Goal: Transaction & Acquisition: Purchase product/service

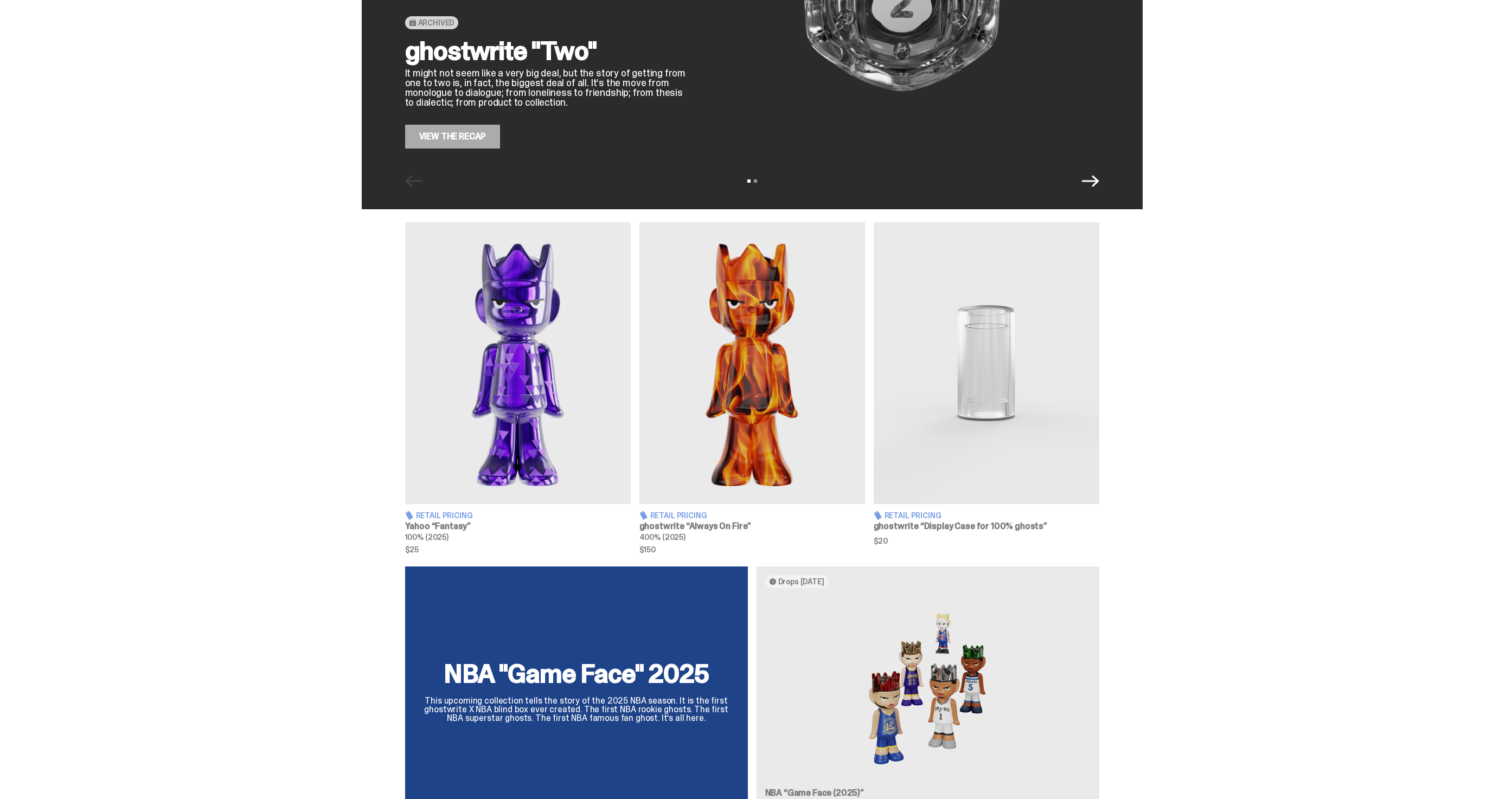
scroll to position [25, 0]
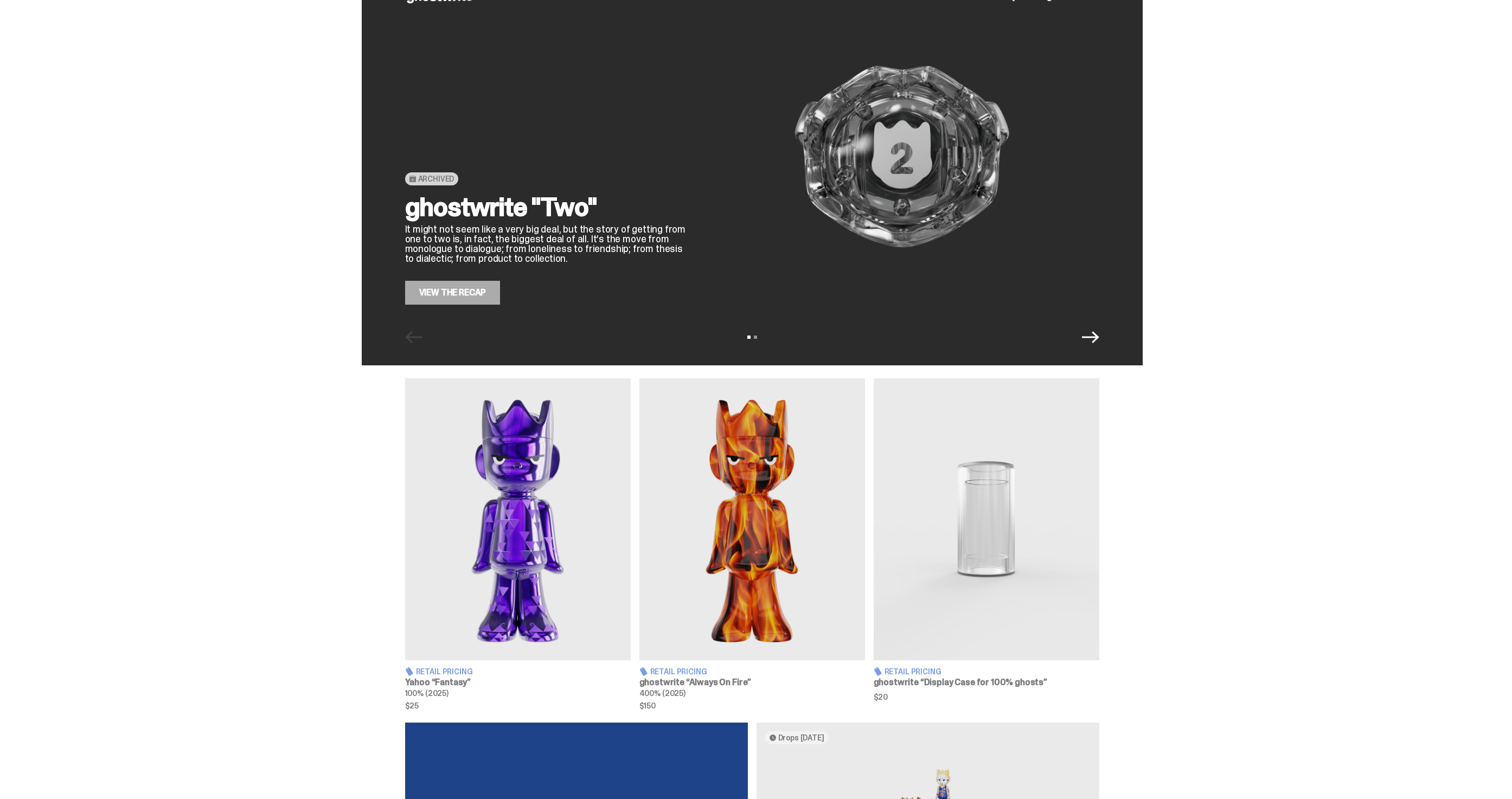
click at [1199, 87] on div "Archived ghostwrite "Two" It might not seem like a very big deal, but the story…" at bounding box center [752, 170] width 1504 height 390
click at [1095, 333] on icon "Next" at bounding box center [1091, 337] width 18 height 18
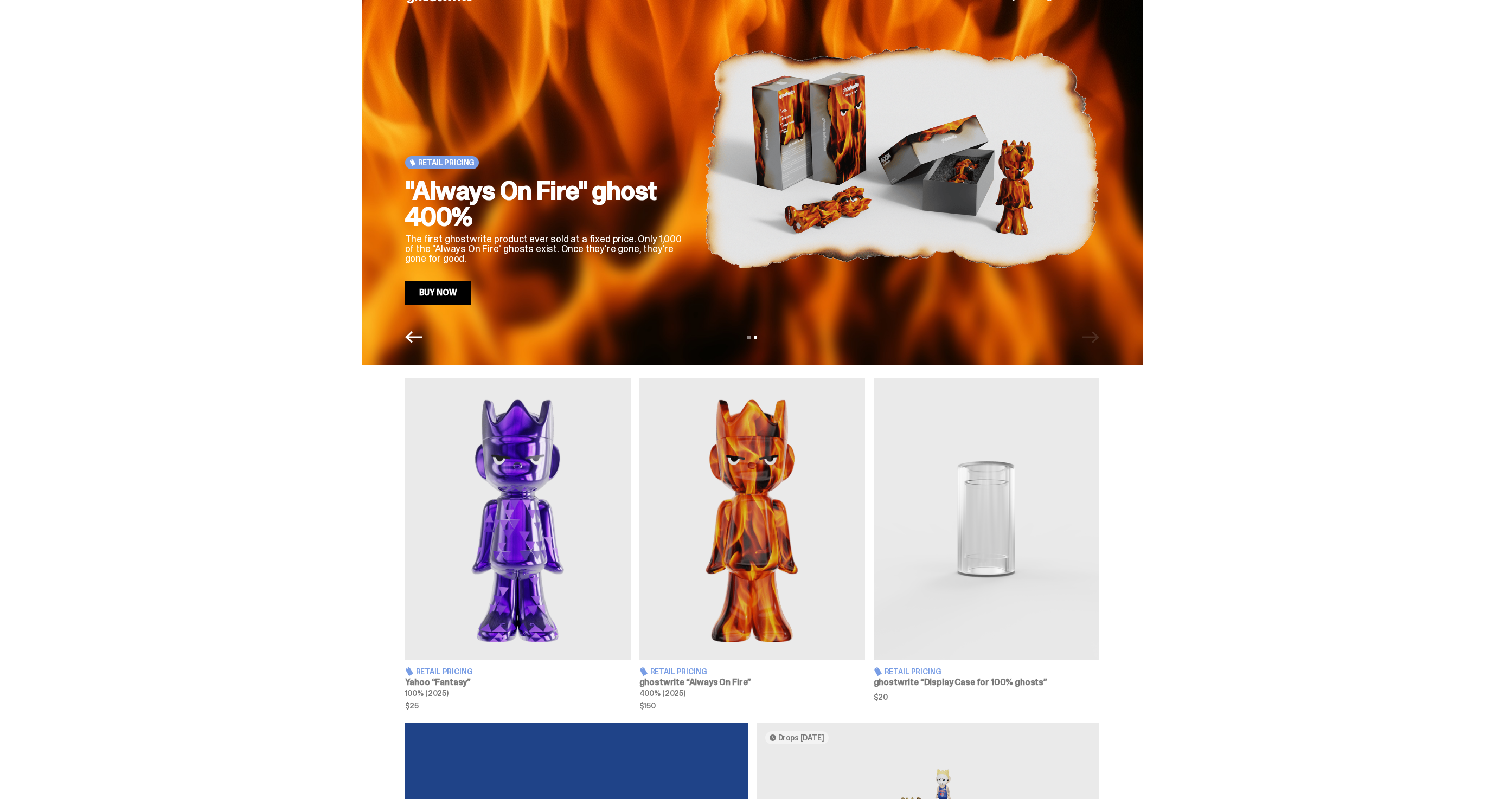
click at [410, 344] on icon "Previous" at bounding box center [414, 337] width 18 height 18
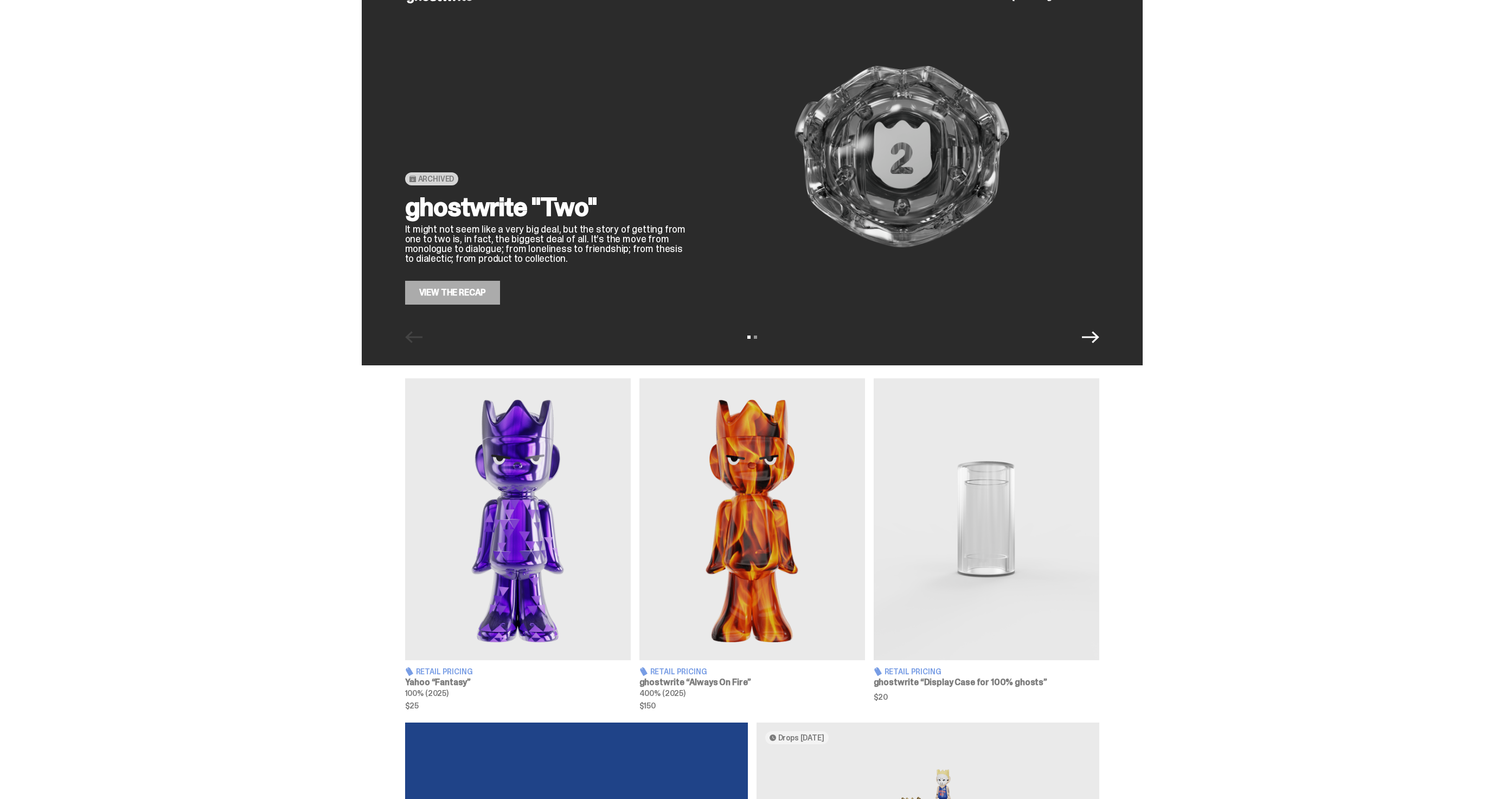
click at [1096, 343] on icon "Next" at bounding box center [1091, 337] width 18 height 18
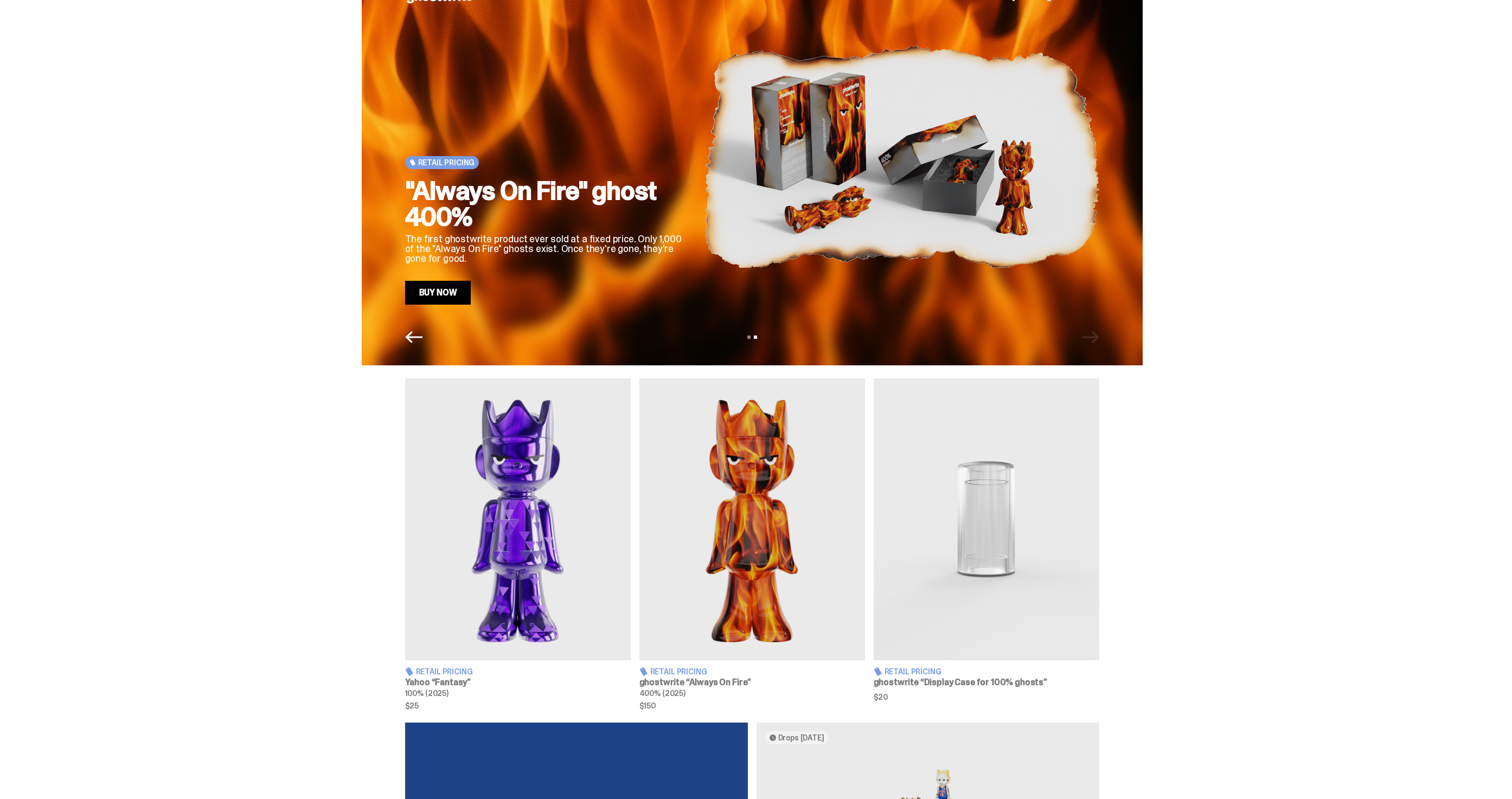
click at [425, 346] on div "Retail Pricing "Always On Fire" ghost 400% The first ghostwrite product ever so…" at bounding box center [752, 170] width 781 height 390
click at [413, 333] on icon "Previous" at bounding box center [414, 337] width 18 height 18
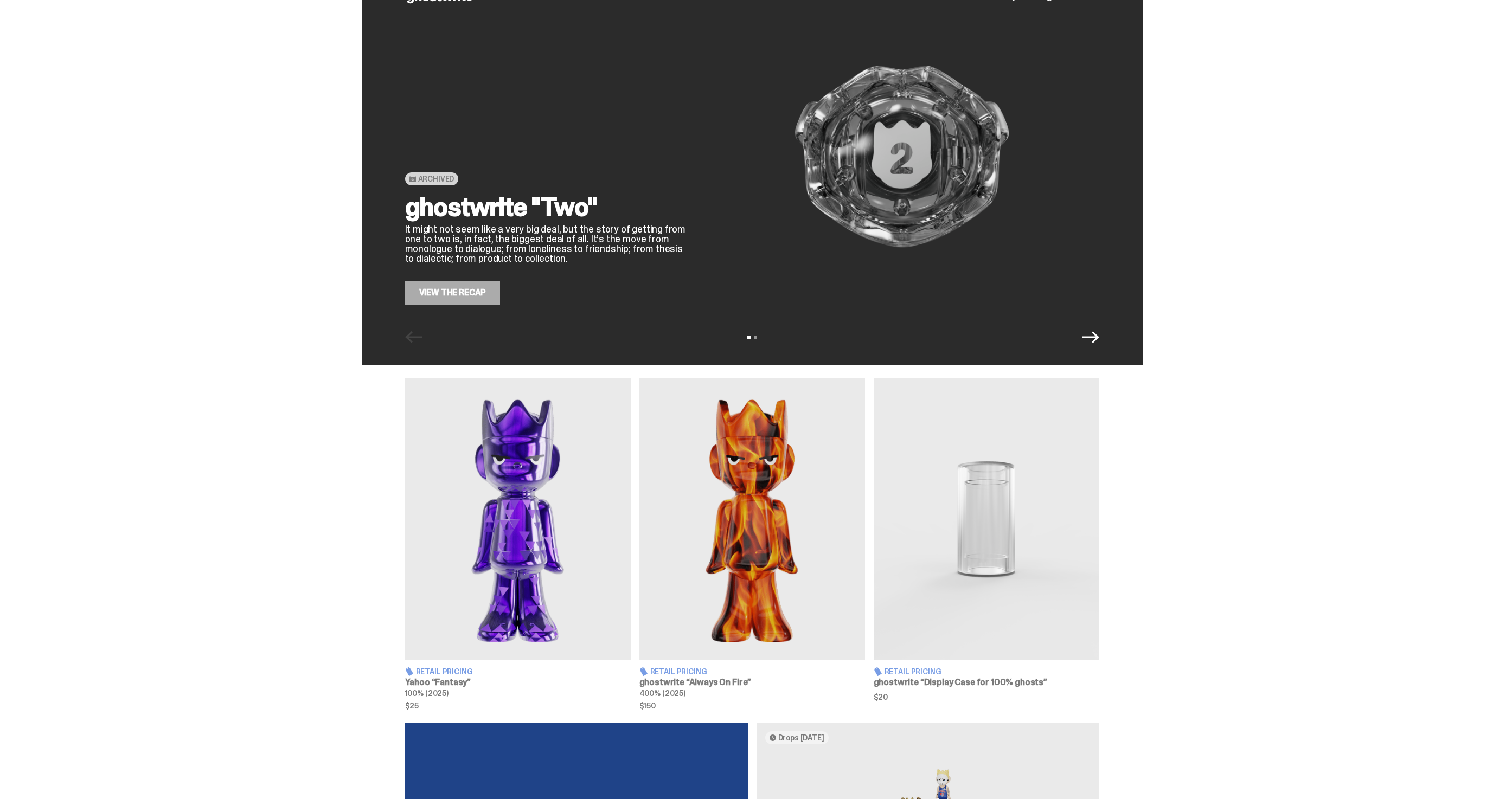
click at [1090, 347] on div "Archived ghostwrite "Two" It might not seem like a very big deal, but the story…" at bounding box center [752, 170] width 781 height 390
click at [1094, 346] on div "Archived ghostwrite "Two" It might not seem like a very big deal, but the story…" at bounding box center [752, 170] width 781 height 390
click at [1099, 339] on icon "Next" at bounding box center [1091, 337] width 18 height 18
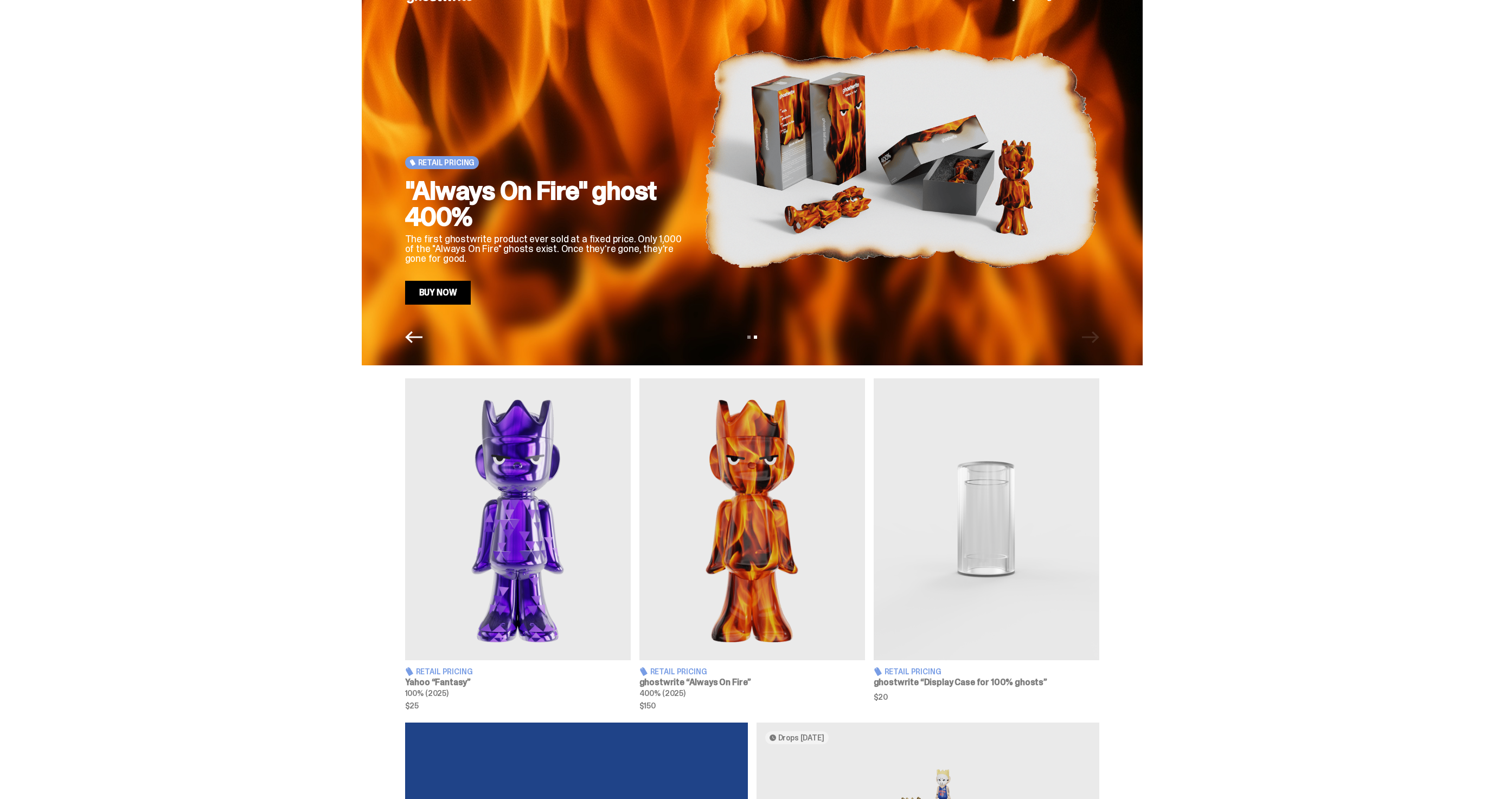
scroll to position [0, 0]
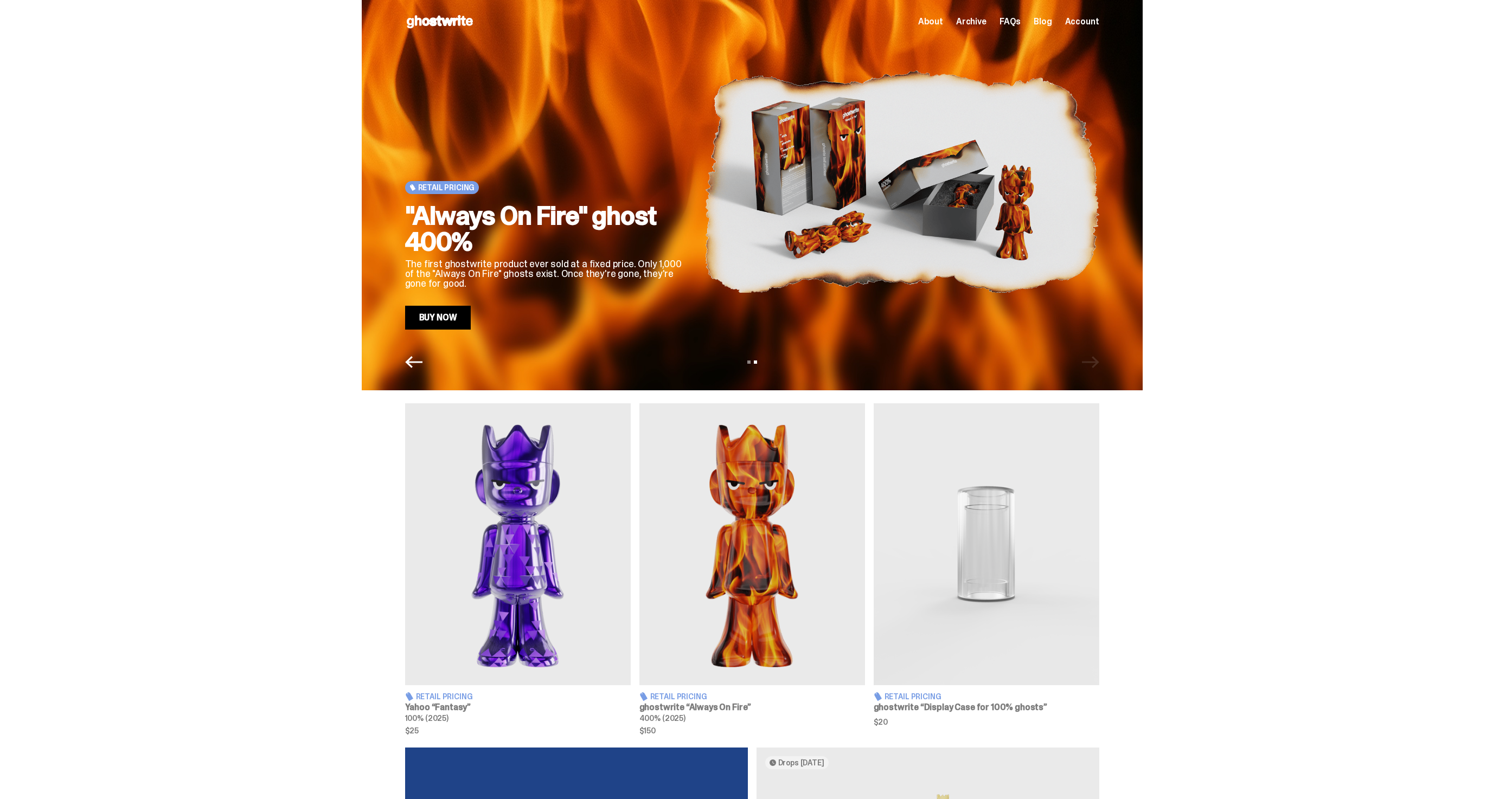
click at [413, 363] on icon "Previous" at bounding box center [414, 362] width 18 height 18
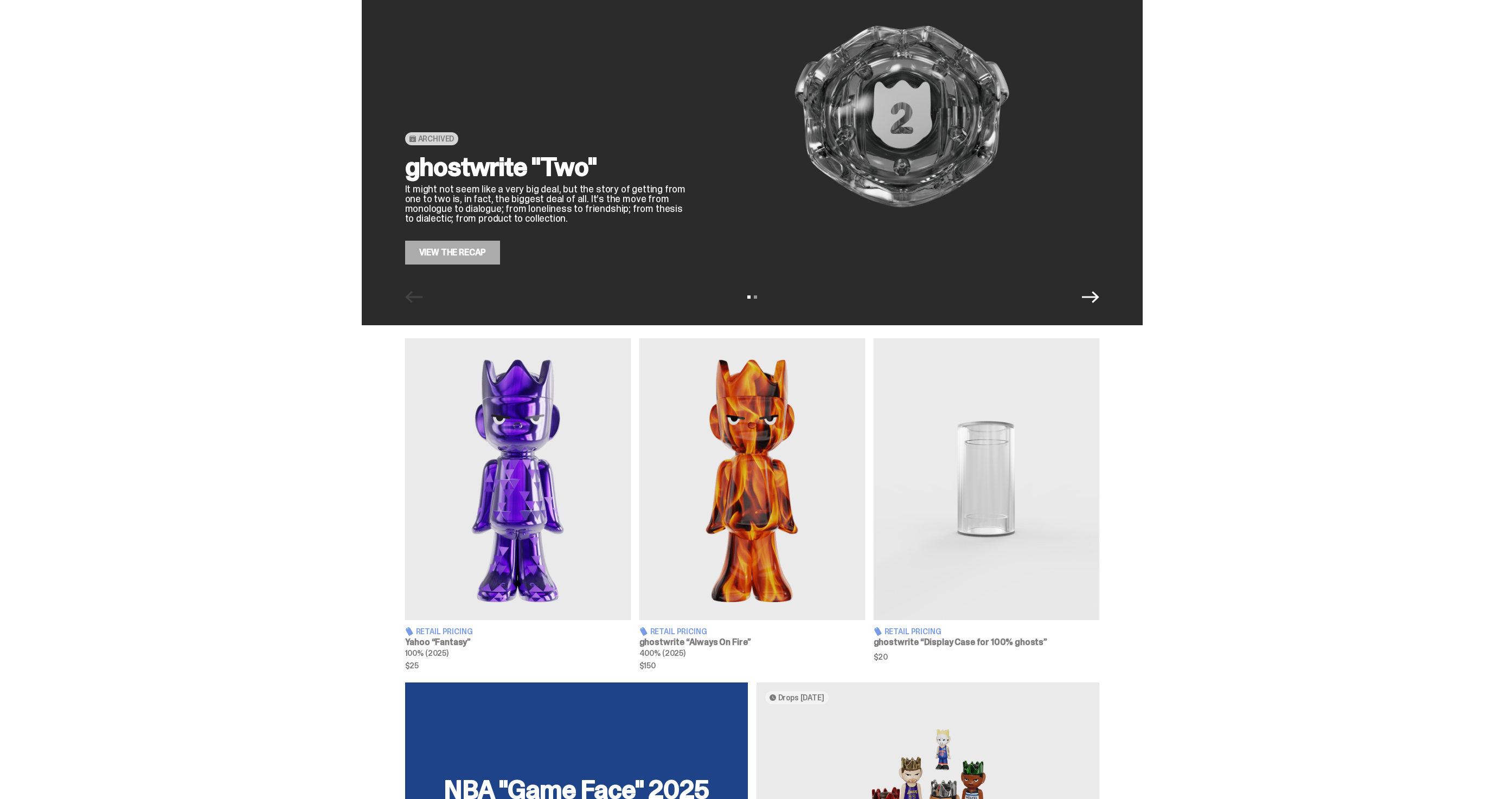
scroll to position [64, 0]
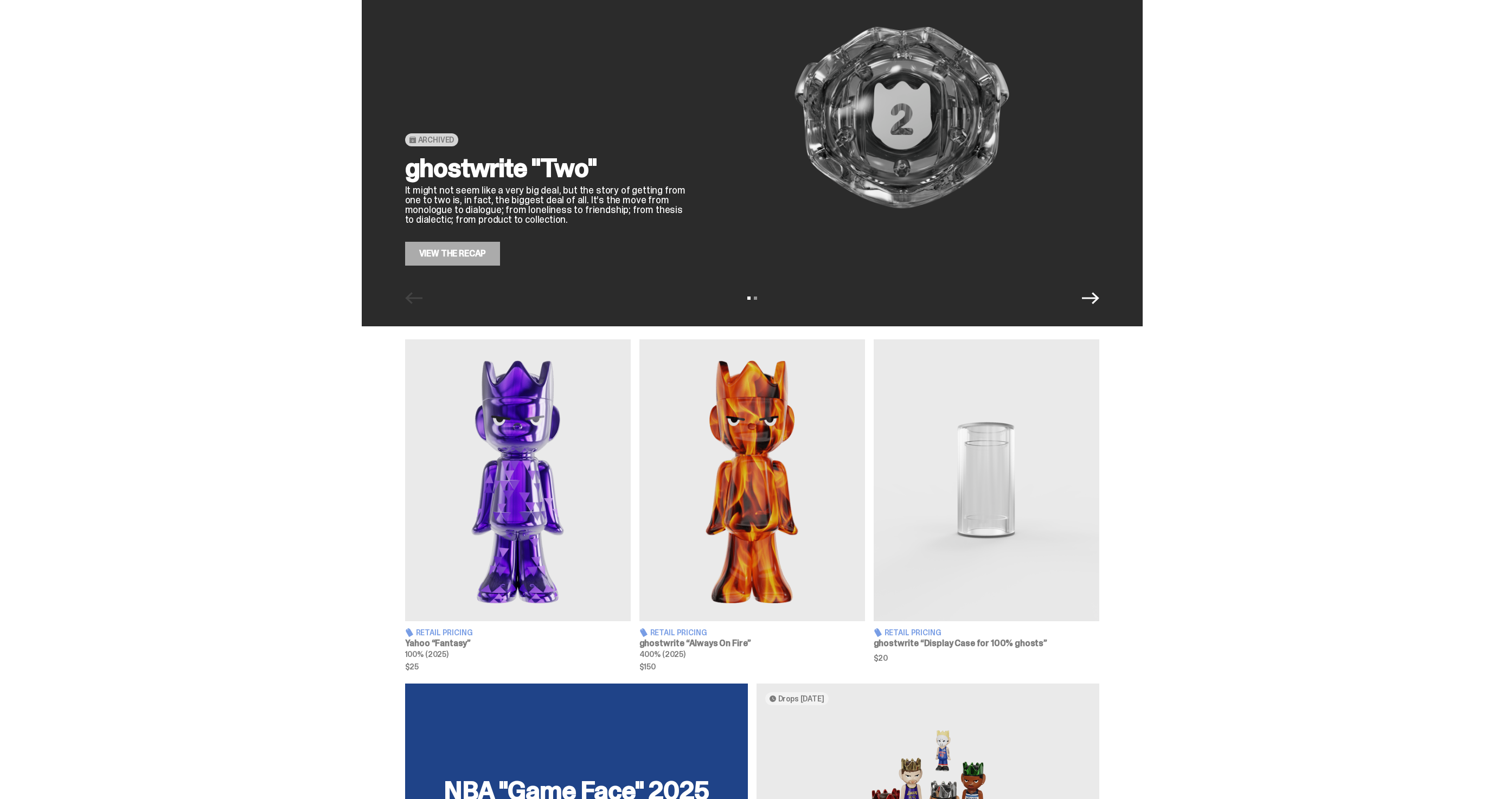
click at [544, 468] on img at bounding box center [518, 480] width 225 height 282
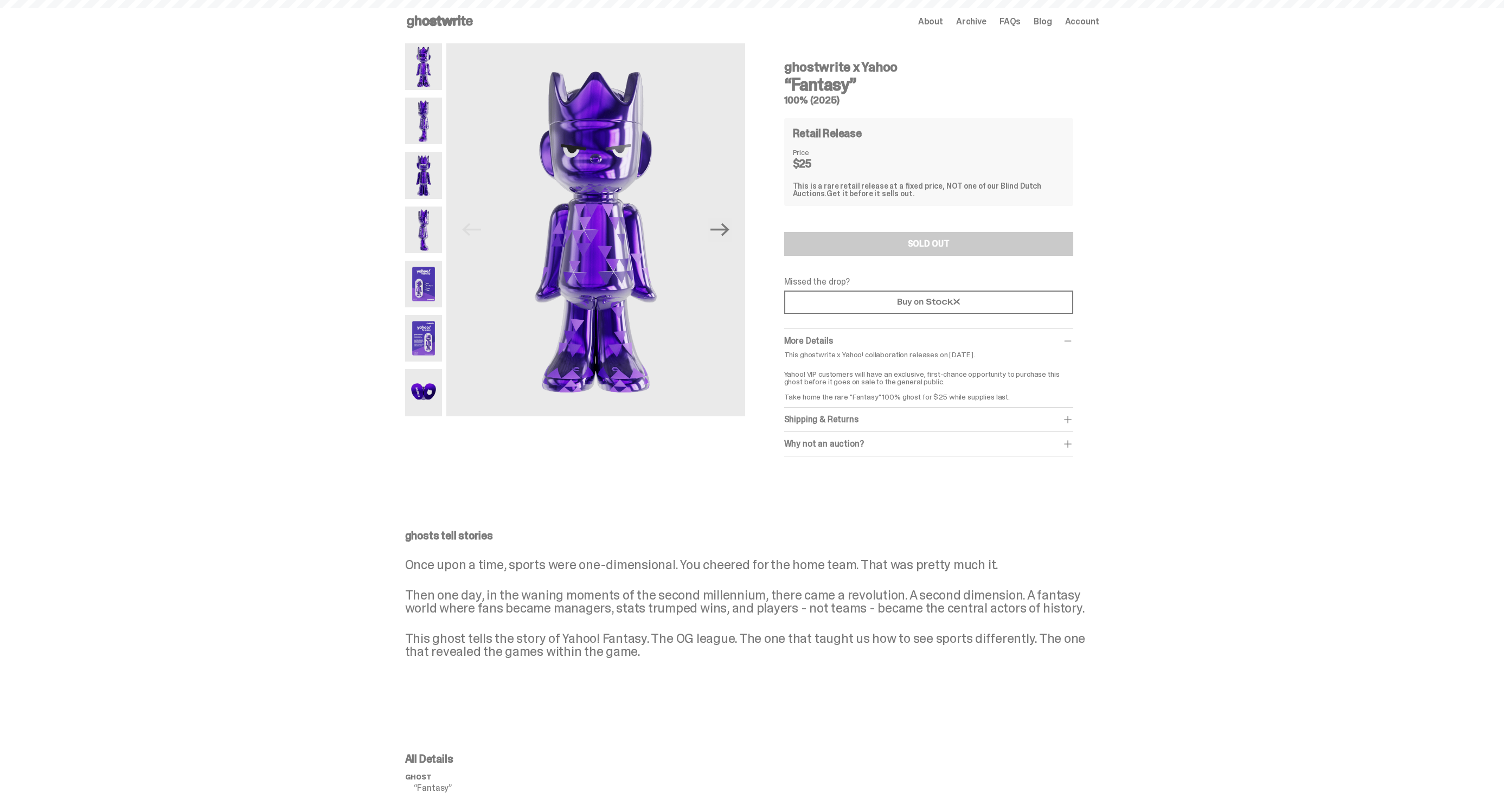
scroll to position [64, 0]
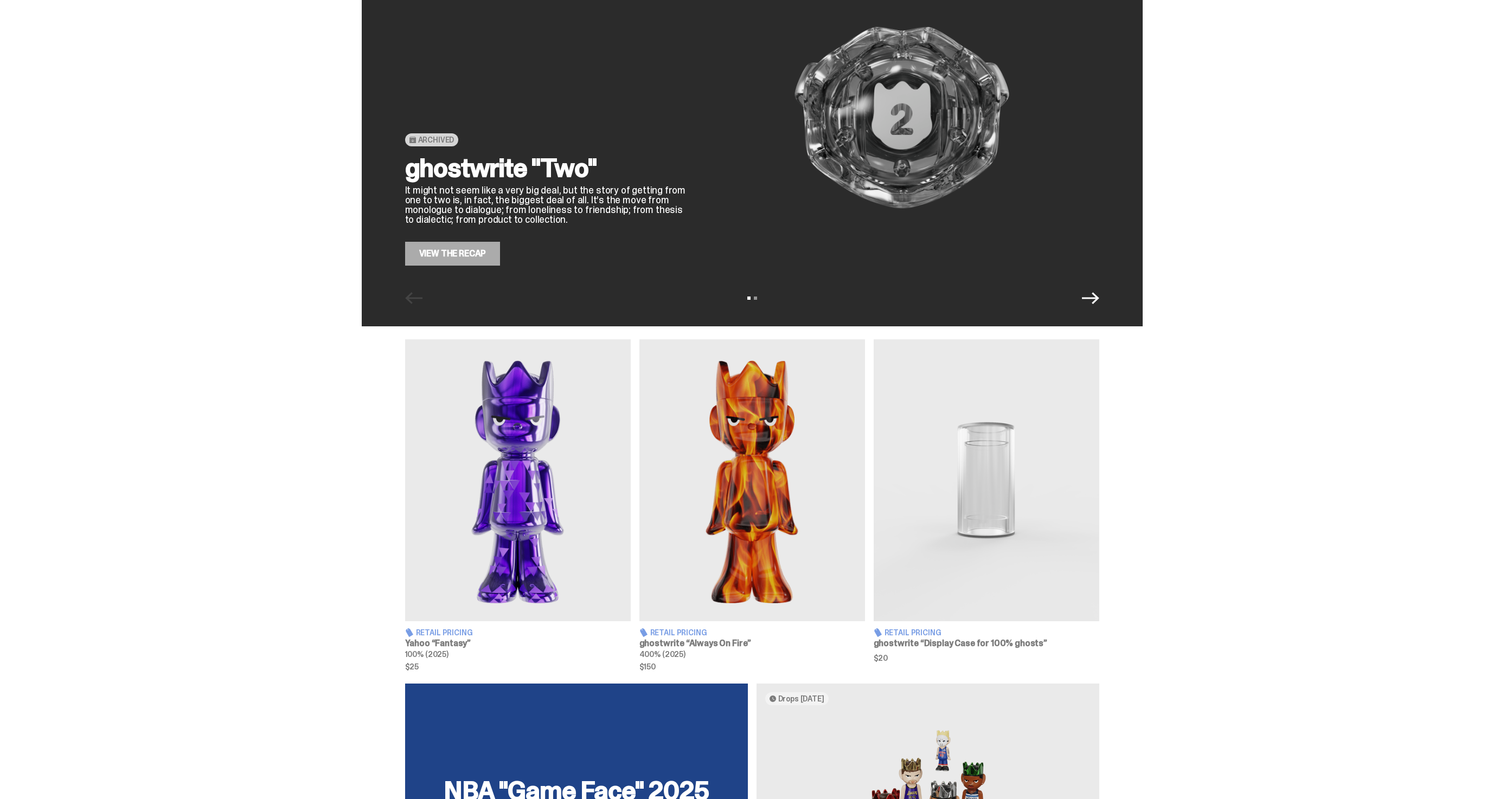
click at [1099, 304] on icon "Next" at bounding box center [1091, 298] width 18 height 18
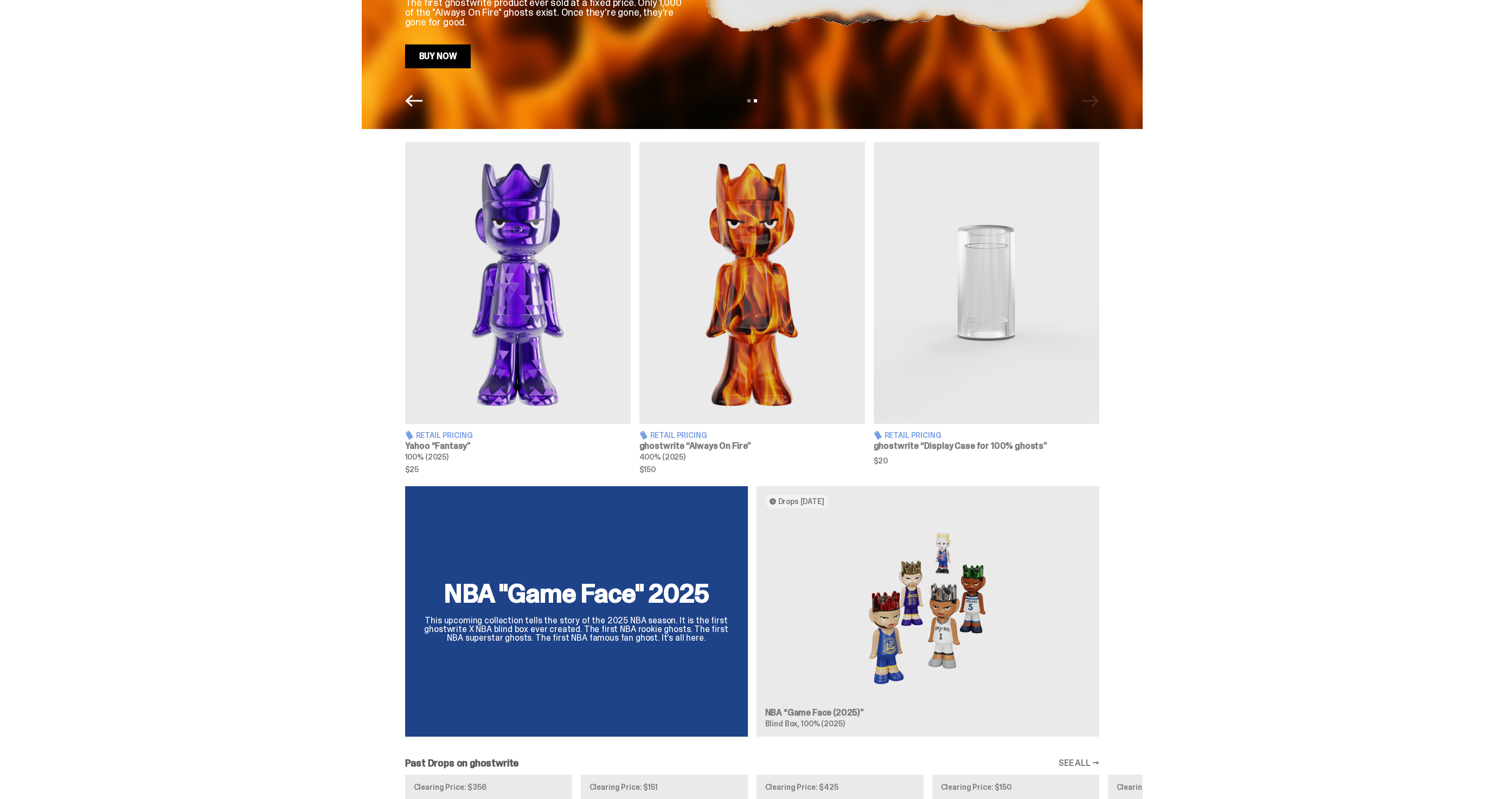
scroll to position [0, 0]
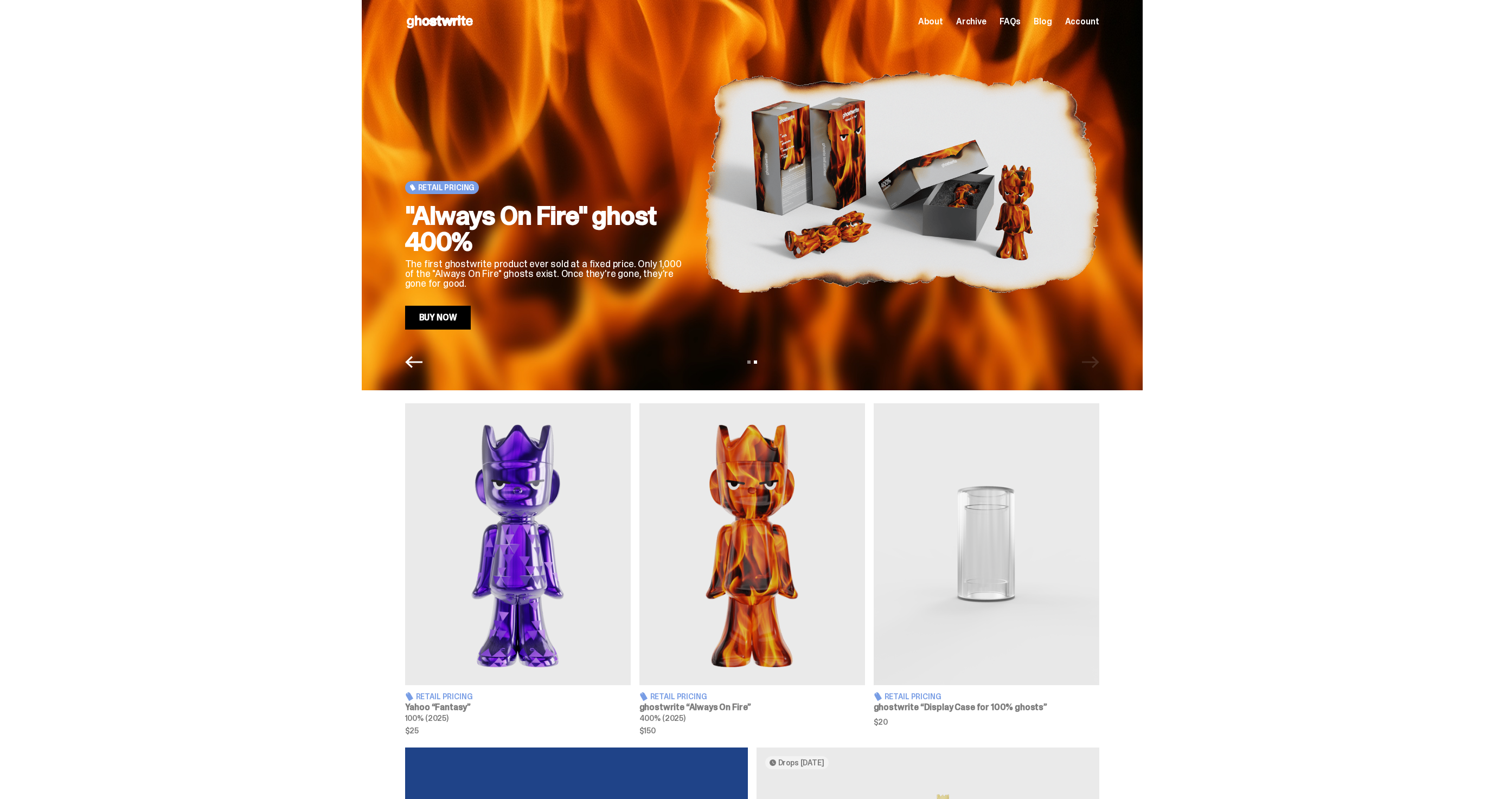
click at [417, 358] on icon "Previous" at bounding box center [414, 362] width 18 height 18
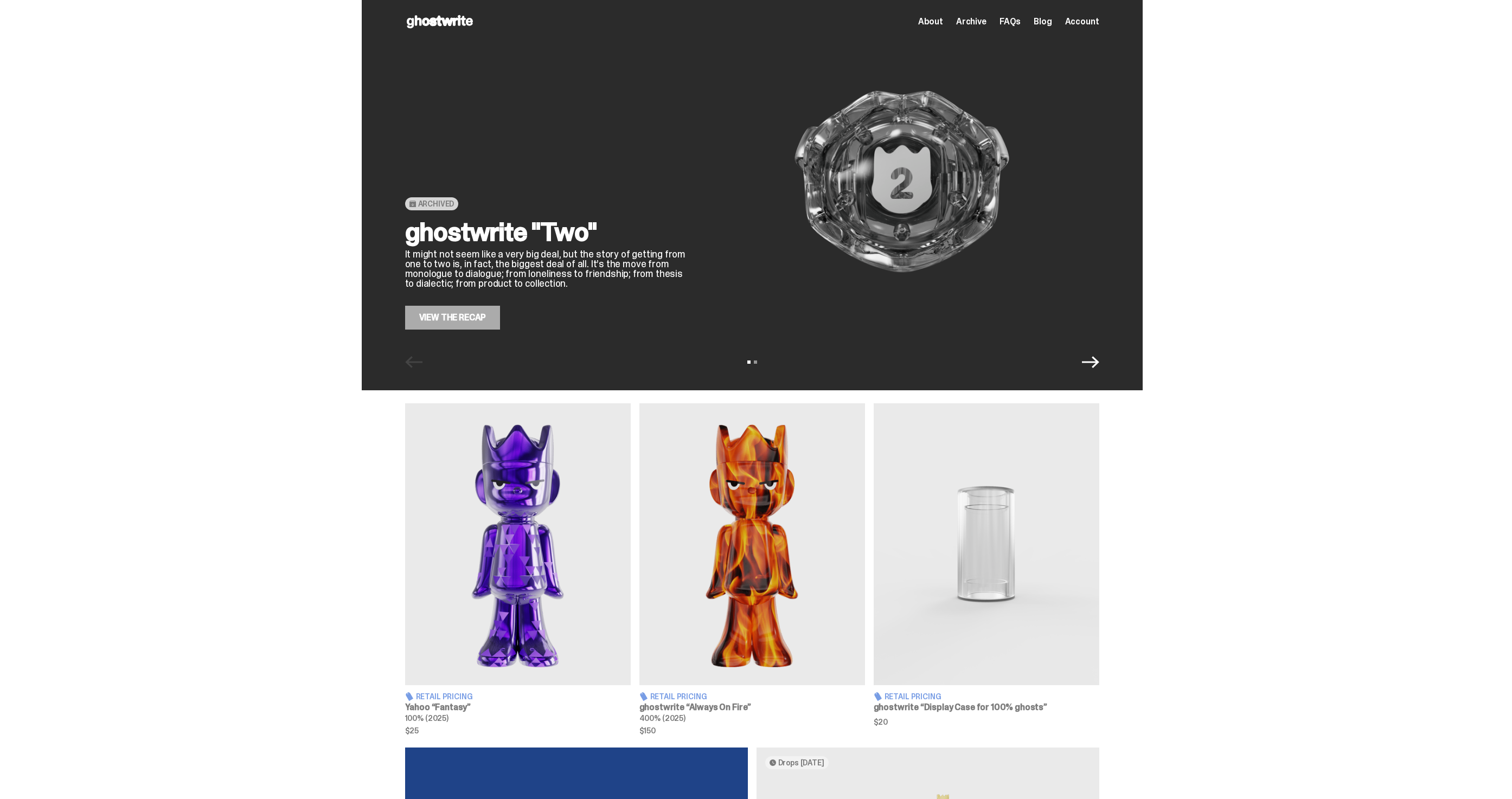
click at [1098, 376] on div "Archived ghostwrite "Two" It might not seem like a very big deal, but the story…" at bounding box center [752, 195] width 781 height 390
click at [1098, 365] on icon "Next" at bounding box center [1091, 362] width 18 height 12
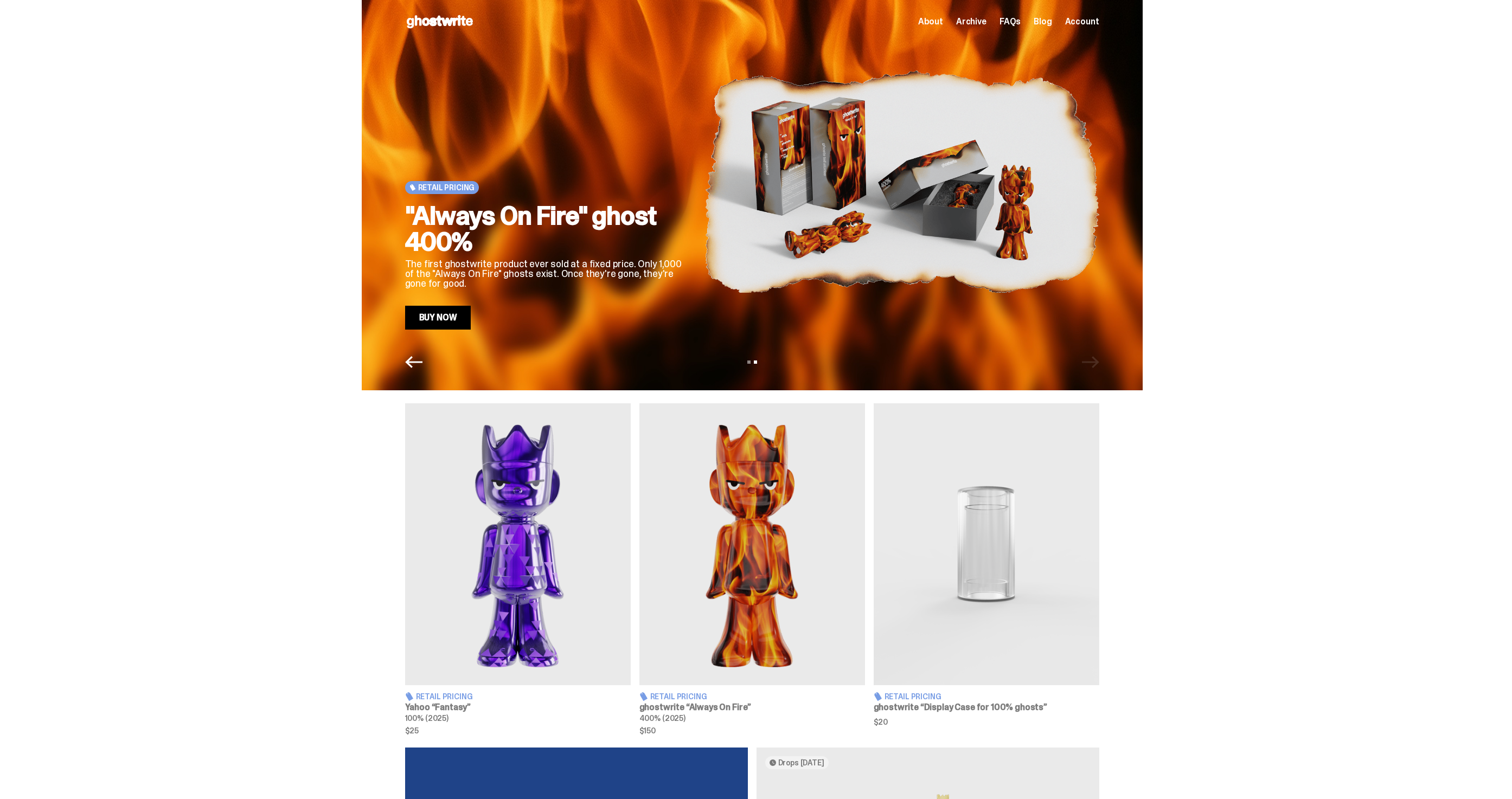
click at [417, 353] on div "Retail Pricing "Always On Fire" ghost 400% The first ghostwrite product ever so…" at bounding box center [752, 195] width 781 height 390
click at [416, 359] on icon "Previous" at bounding box center [414, 362] width 18 height 18
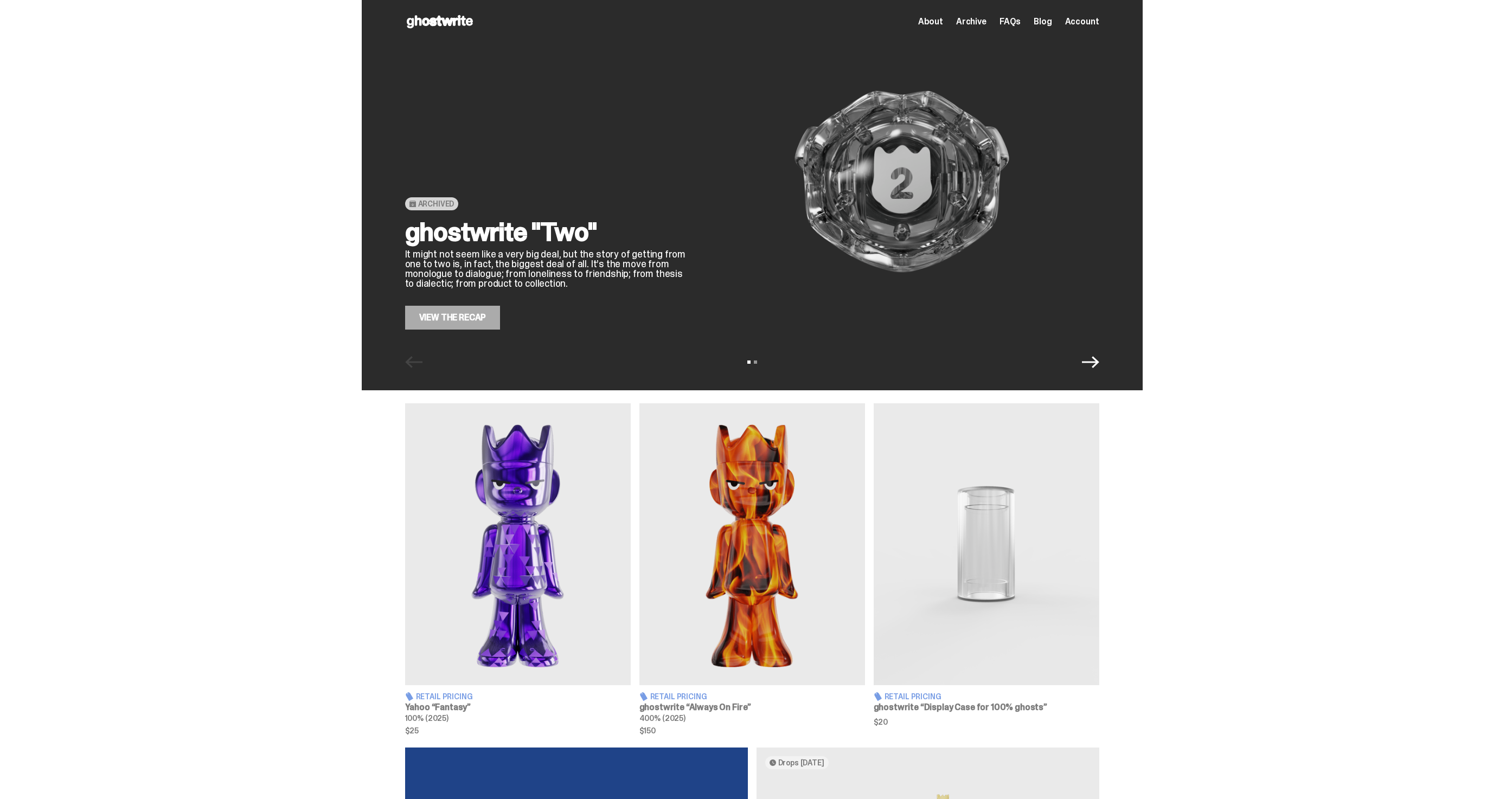
click at [1098, 355] on icon "Next" at bounding box center [1091, 362] width 18 height 18
